Goal: Task Accomplishment & Management: Use online tool/utility

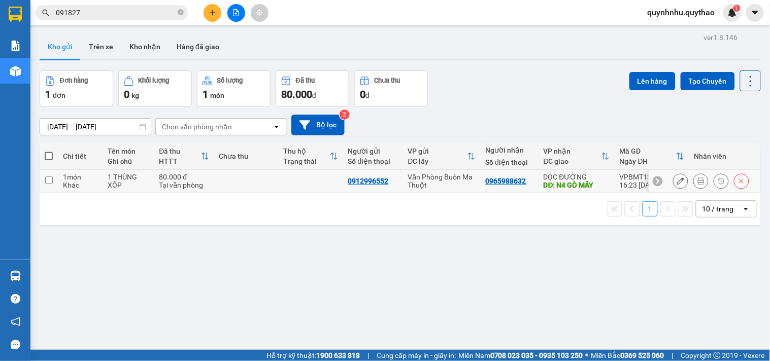
scroll to position [47, 0]
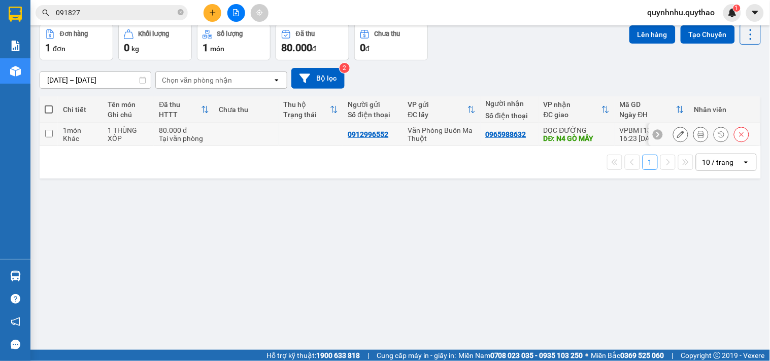
click at [171, 136] on div "Tại văn phòng" at bounding box center [184, 138] width 50 height 8
checkbox input "true"
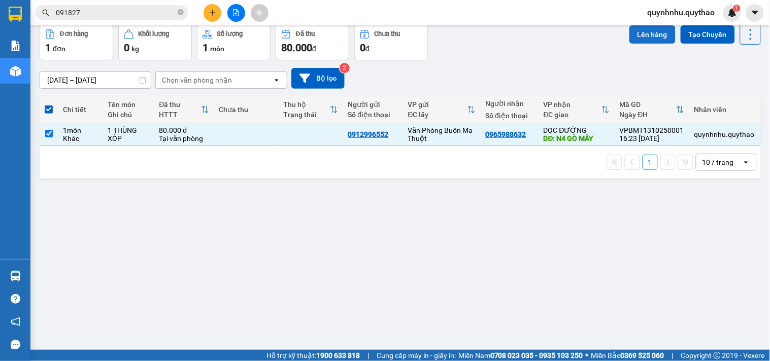
click at [640, 31] on button "Lên hàng" at bounding box center [652, 34] width 46 height 18
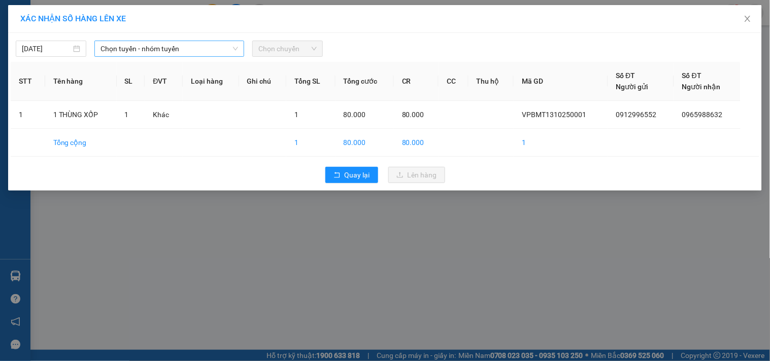
click at [174, 47] on span "Chọn tuyến - nhóm tuyến" at bounding box center [168, 48] width 137 height 15
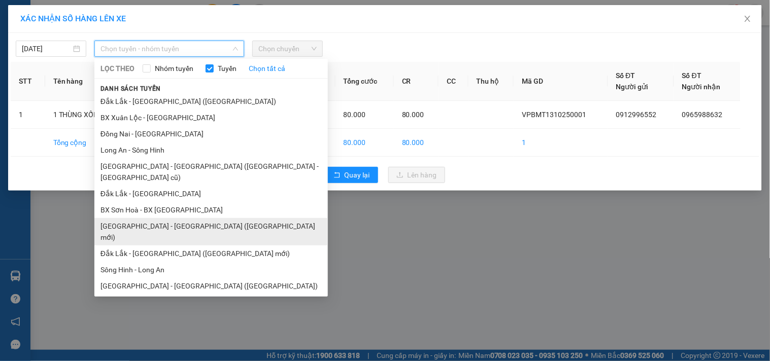
scroll to position [61, 0]
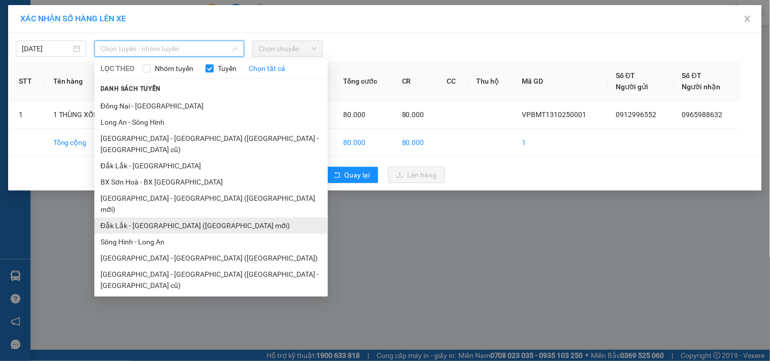
click at [199, 218] on li "Đắk Lắk - [GEOGRAPHIC_DATA] ([GEOGRAPHIC_DATA] mới)" at bounding box center [210, 226] width 233 height 16
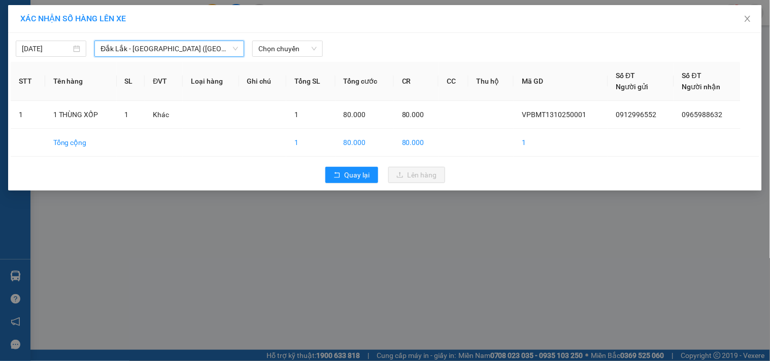
click at [169, 41] on div "Đắk Lắk - [GEOGRAPHIC_DATA] ([GEOGRAPHIC_DATA] mới)" at bounding box center [169, 49] width 150 height 16
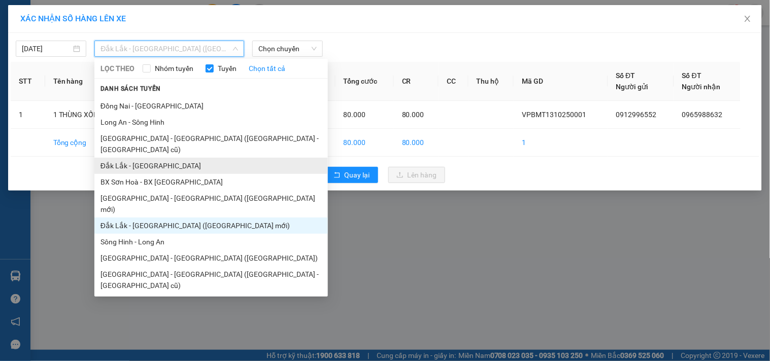
click at [179, 158] on li "Đắk Lắk - [GEOGRAPHIC_DATA]" at bounding box center [210, 166] width 233 height 16
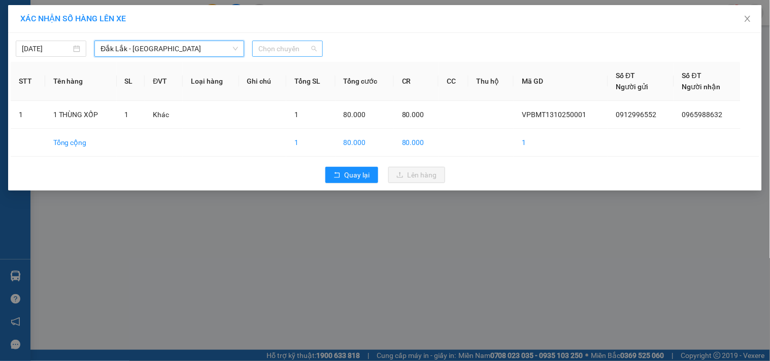
click at [266, 50] on span "Chọn chuyến" at bounding box center [287, 48] width 58 height 15
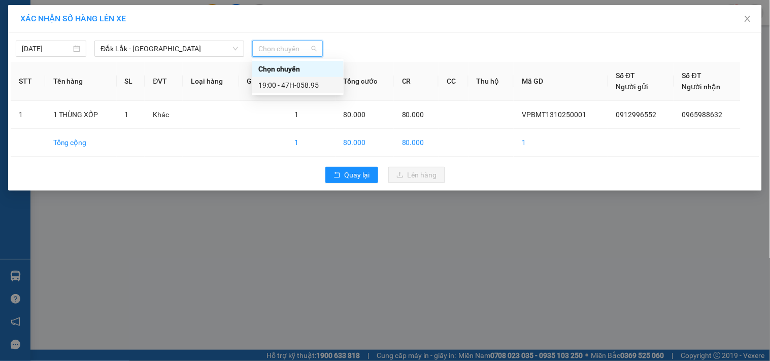
click at [303, 83] on div "19:00 - 47H-058.95" at bounding box center [297, 85] width 79 height 11
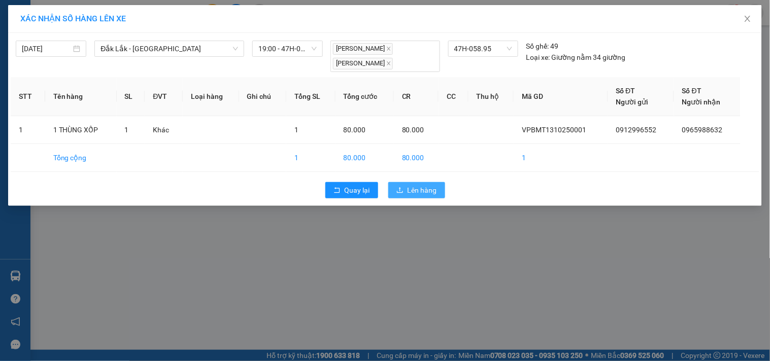
click at [424, 185] on span "Lên hàng" at bounding box center [421, 190] width 29 height 11
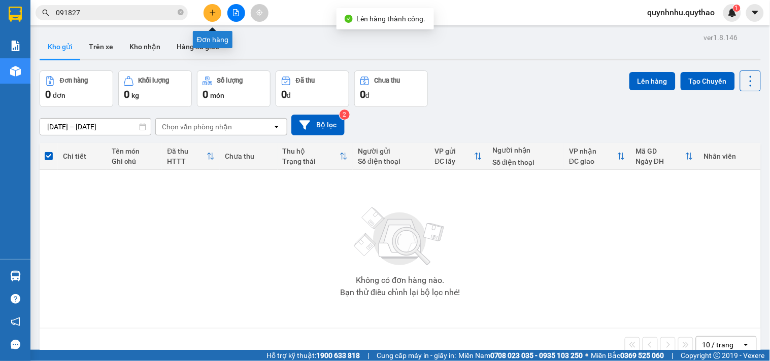
click at [217, 10] on button at bounding box center [212, 13] width 18 height 18
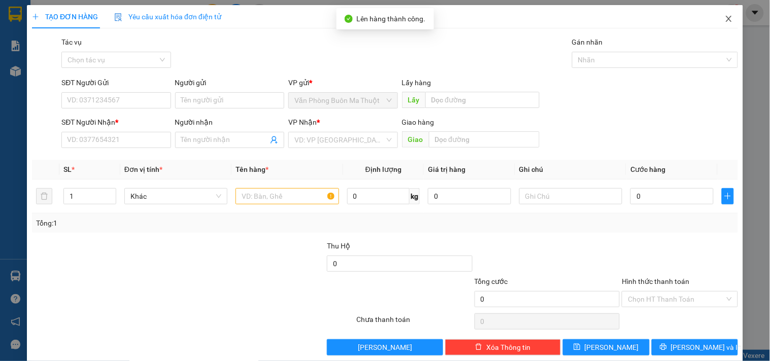
drag, startPoint x: 726, startPoint y: 20, endPoint x: 552, endPoint y: 27, distance: 174.1
click at [724, 21] on span "Close" at bounding box center [728, 19] width 28 height 28
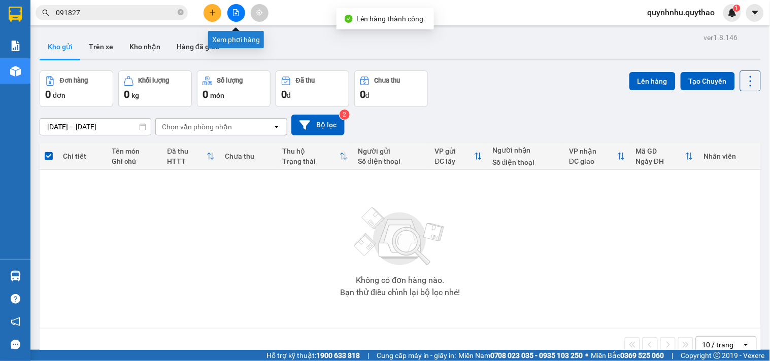
click at [241, 14] on button at bounding box center [236, 13] width 18 height 18
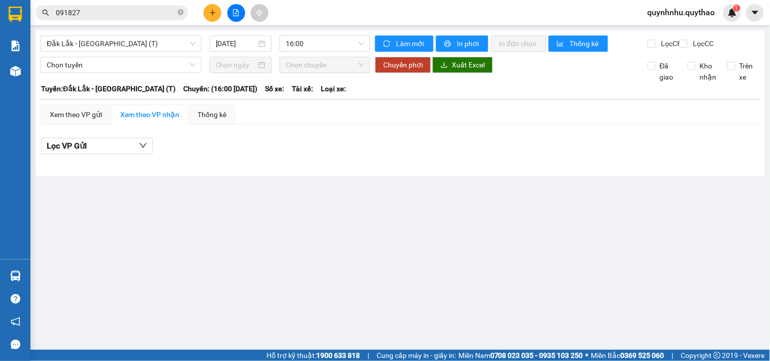
click at [124, 27] on main "[GEOGRAPHIC_DATA] - [GEOGRAPHIC_DATA] (T) [DATE] 16:00 Làm mới In phơi In đơn c…" at bounding box center [385, 175] width 770 height 350
click at [123, 36] on div "Đắk Lắk - [GEOGRAPHIC_DATA] (T)" at bounding box center [121, 44] width 161 height 16
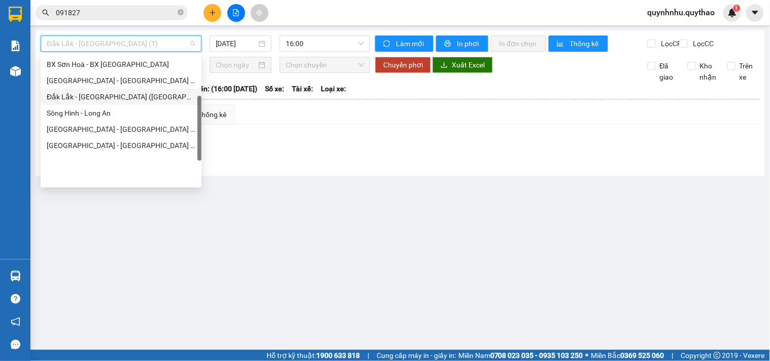
scroll to position [89, 0]
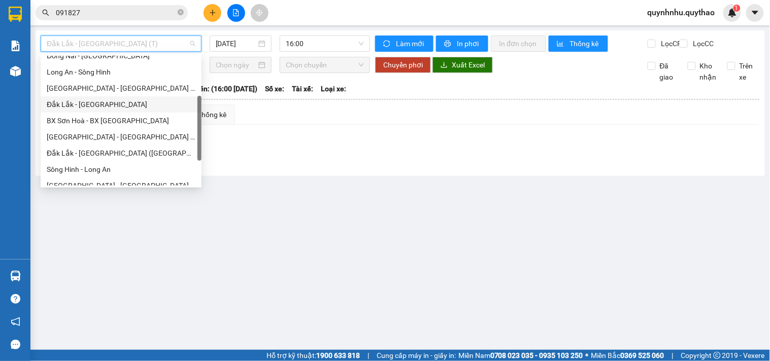
click at [103, 100] on div "Đắk Lắk - [GEOGRAPHIC_DATA]" at bounding box center [121, 104] width 149 height 11
type input "[DATE]"
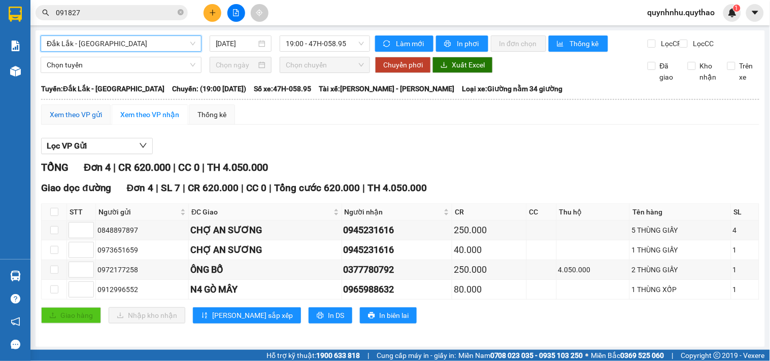
click at [88, 120] on div "Xem theo VP gửi" at bounding box center [76, 114] width 52 height 11
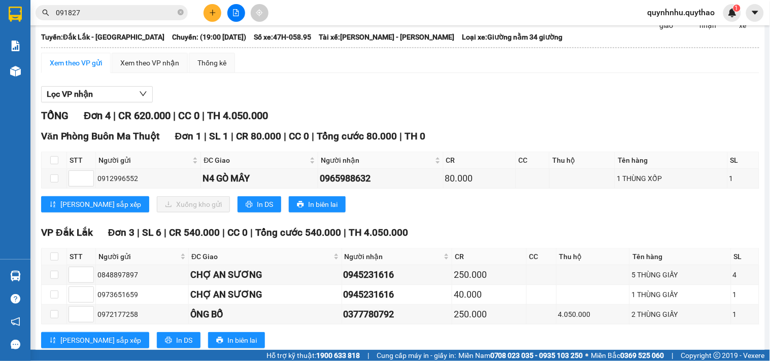
scroll to position [32, 0]
